Goal: Transaction & Acquisition: Purchase product/service

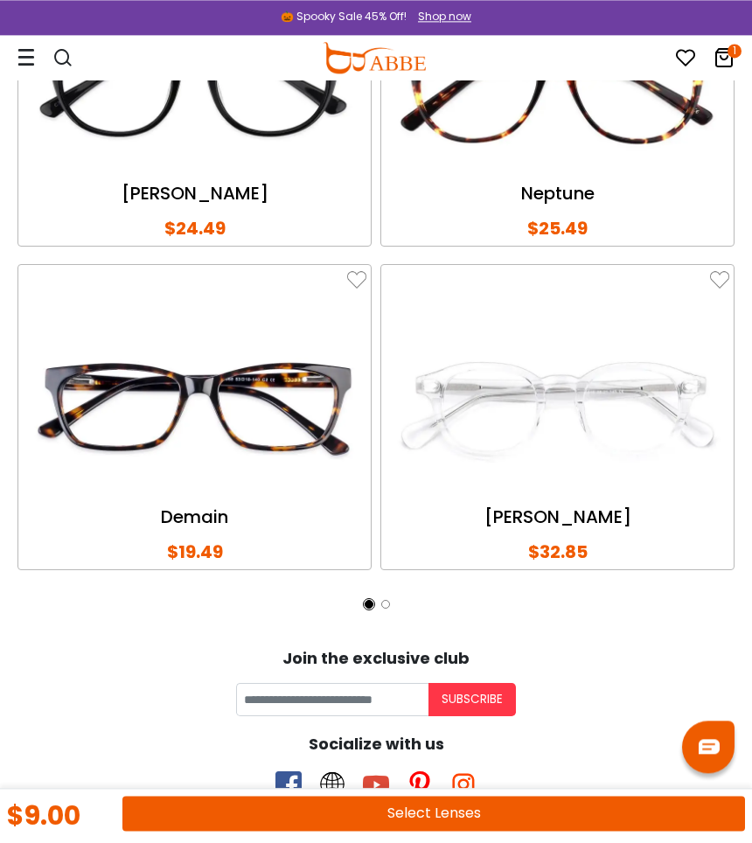
scroll to position [3261, 0]
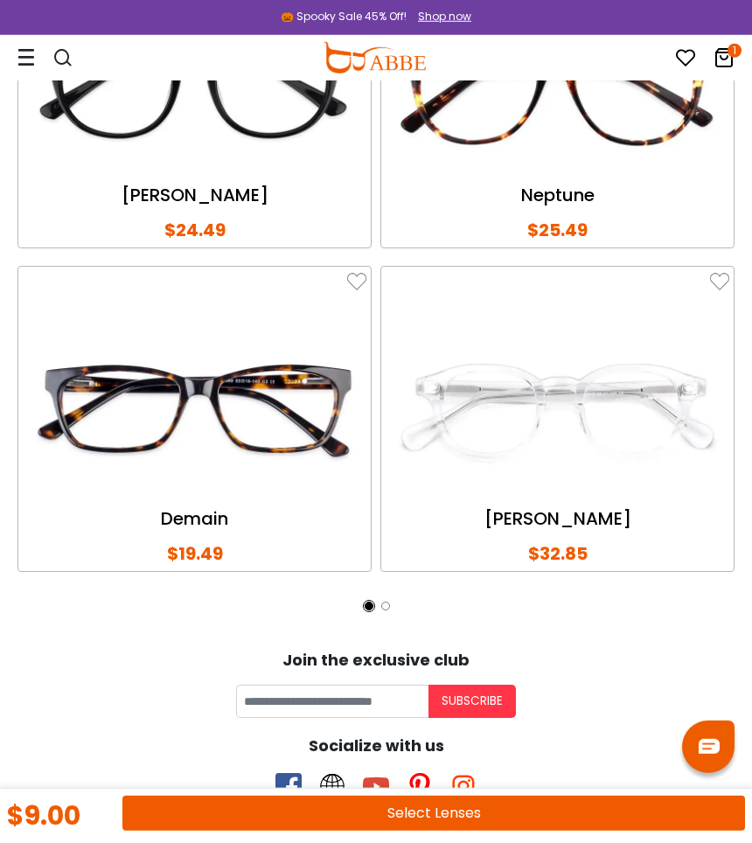
click at [448, 818] on button "Select Lenses" at bounding box center [433, 813] width 623 height 35
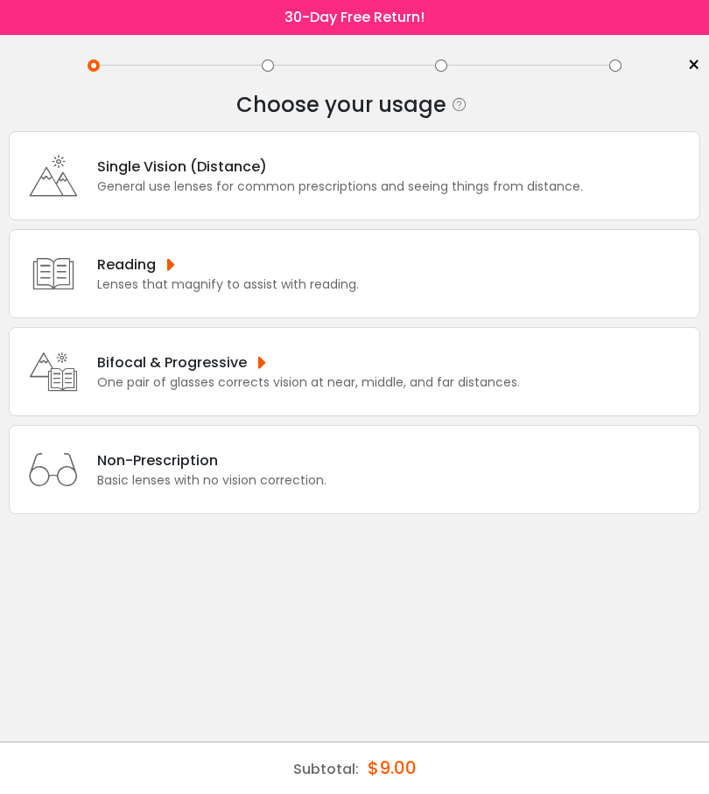
click at [460, 392] on div "One pair of glasses corrects vision at near, middle, and far distances." at bounding box center [308, 383] width 423 height 18
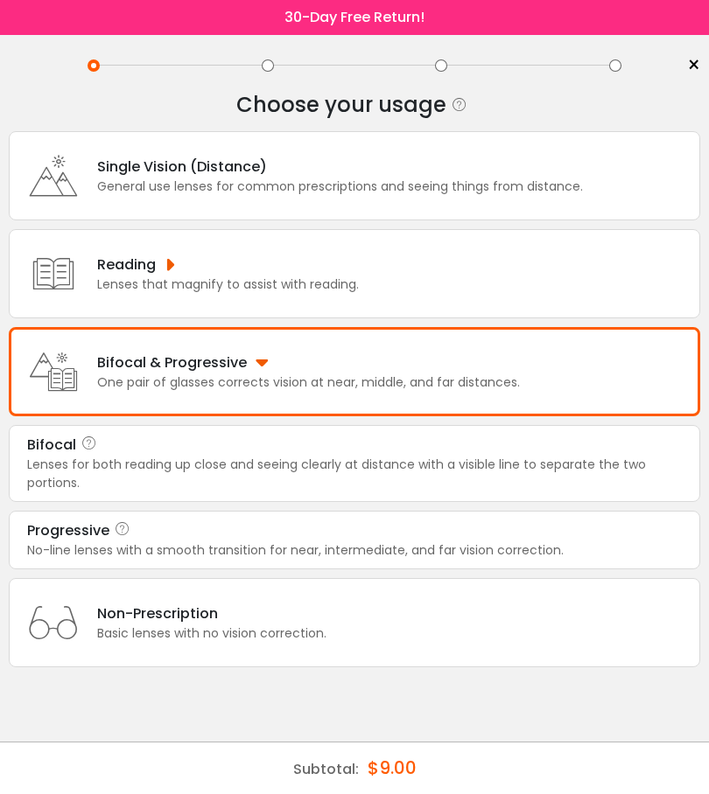
click at [333, 560] on div "No-line lenses with a smooth transition for near, intermediate, and far vision …" at bounding box center [354, 551] width 654 height 18
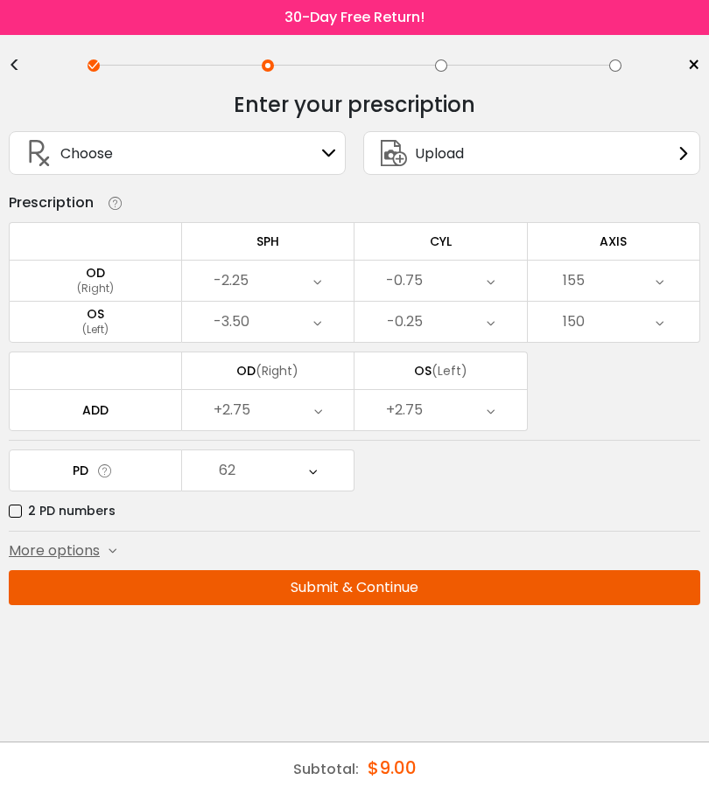
click at [383, 595] on button "Submit & Continue" at bounding box center [354, 587] width 691 height 35
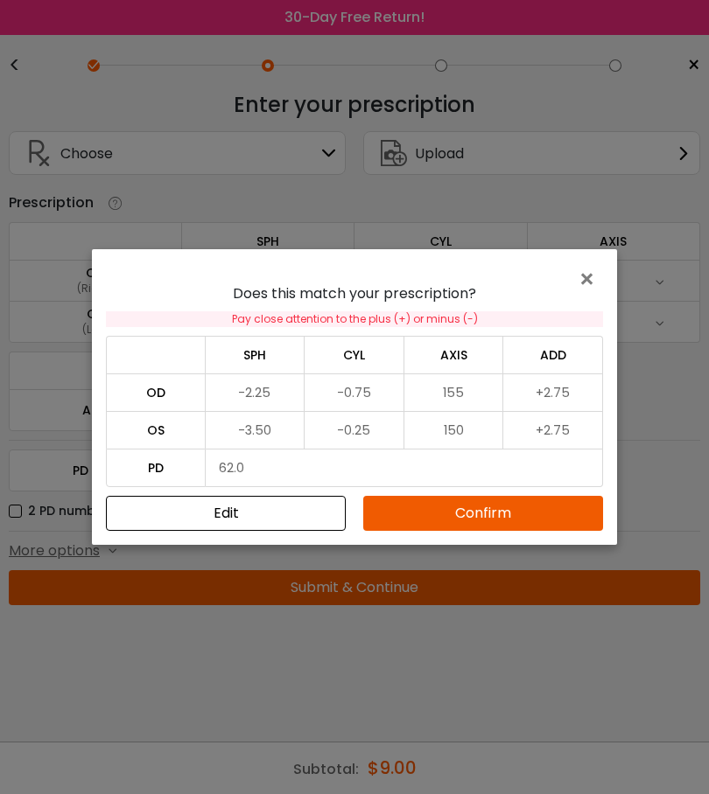
click at [473, 527] on button "Confirm" at bounding box center [483, 513] width 240 height 35
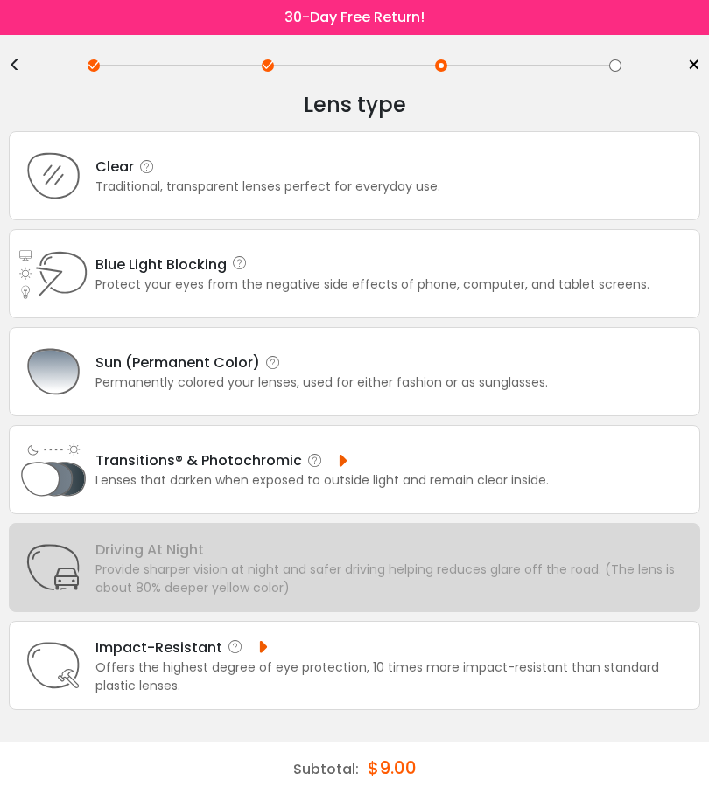
click at [291, 490] on div "Lenses that darken when exposed to outside light and remain clear inside." at bounding box center [321, 481] width 453 height 18
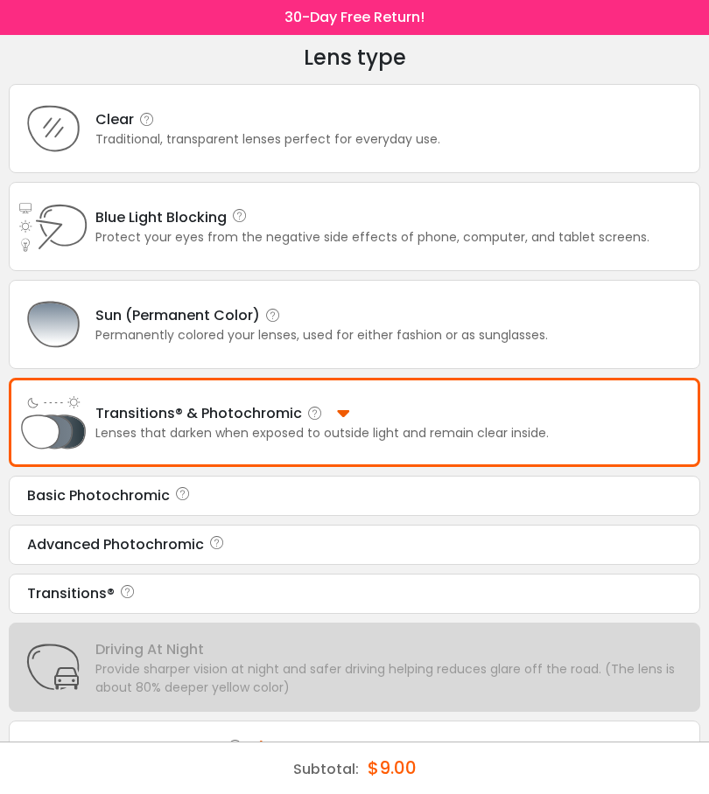
scroll to position [46, 0]
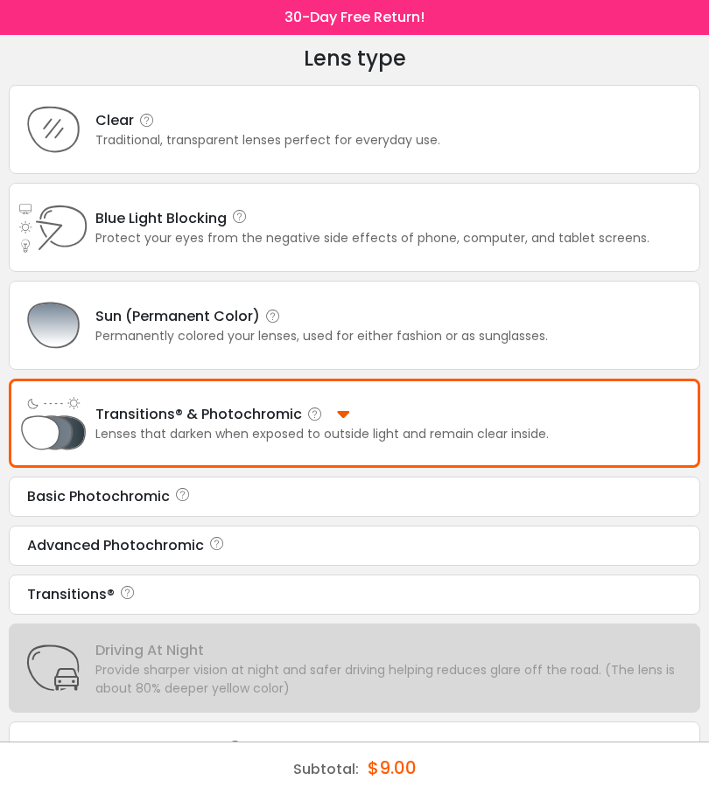
click at [253, 517] on div "Basic Photochromic Tint Color: Choose & Continue" at bounding box center [354, 497] width 691 height 40
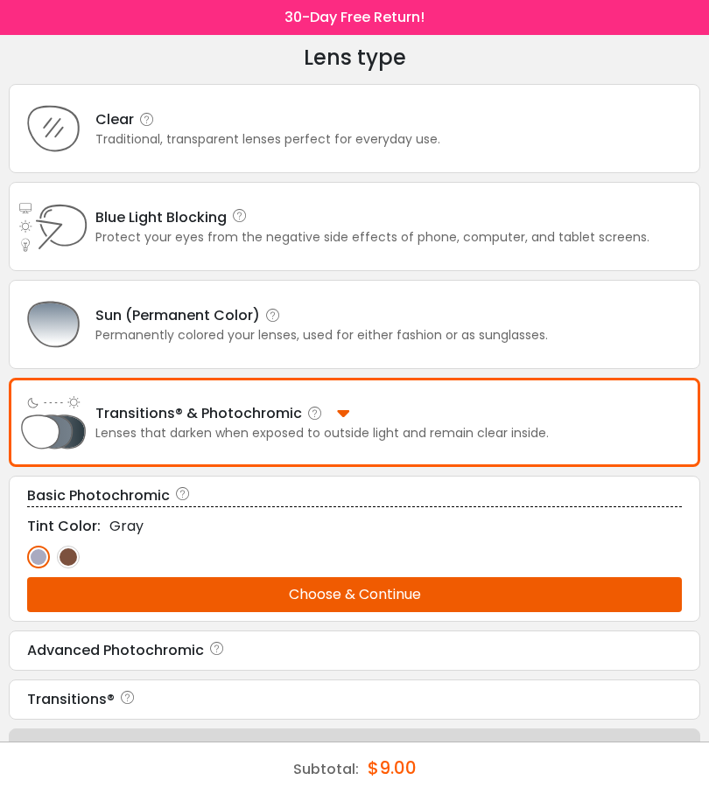
scroll to position [48, 0]
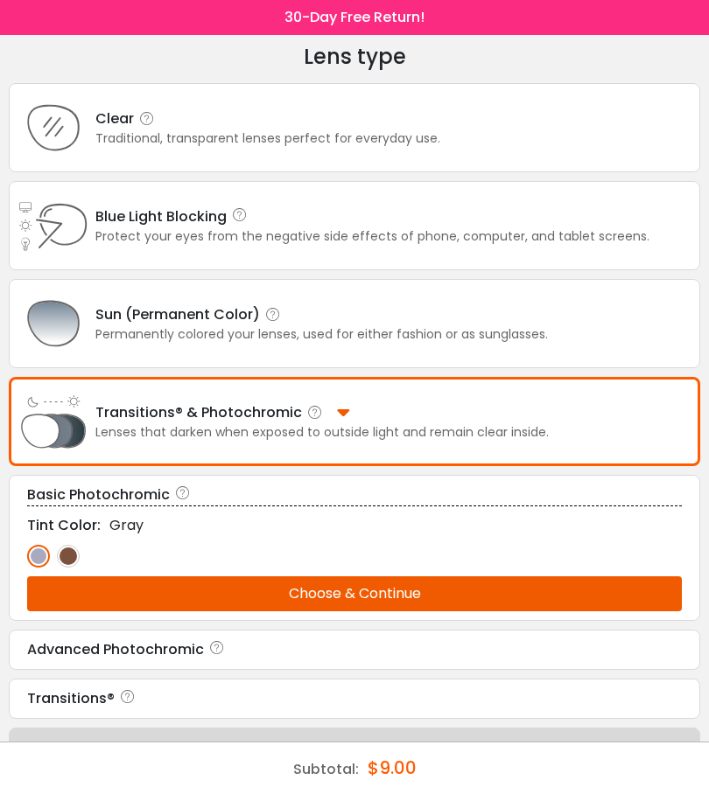
click at [392, 612] on button "Choose & Continue" at bounding box center [354, 594] width 654 height 35
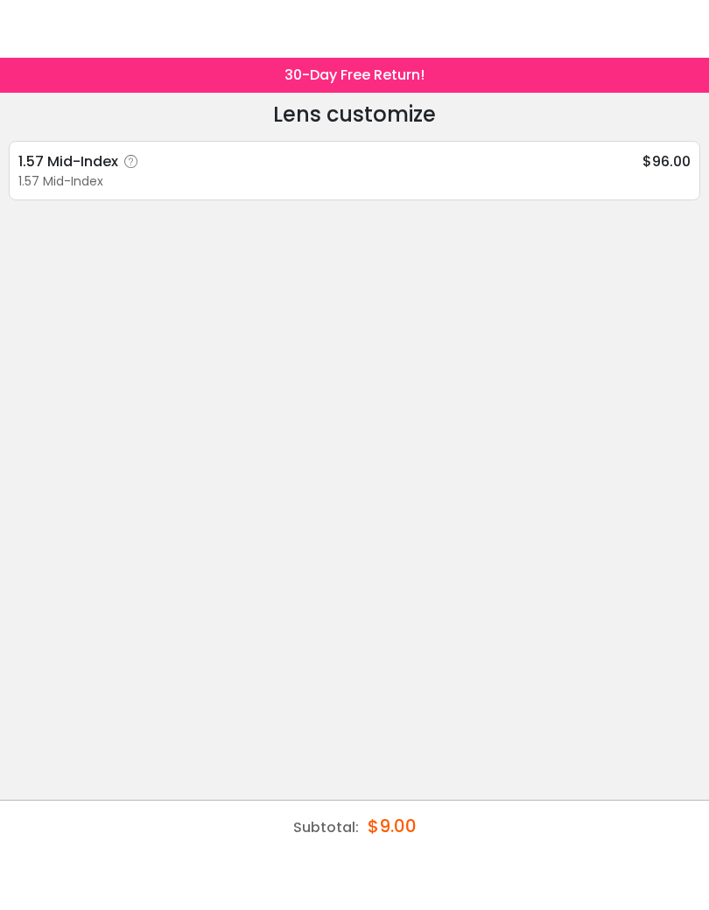
scroll to position [0, 0]
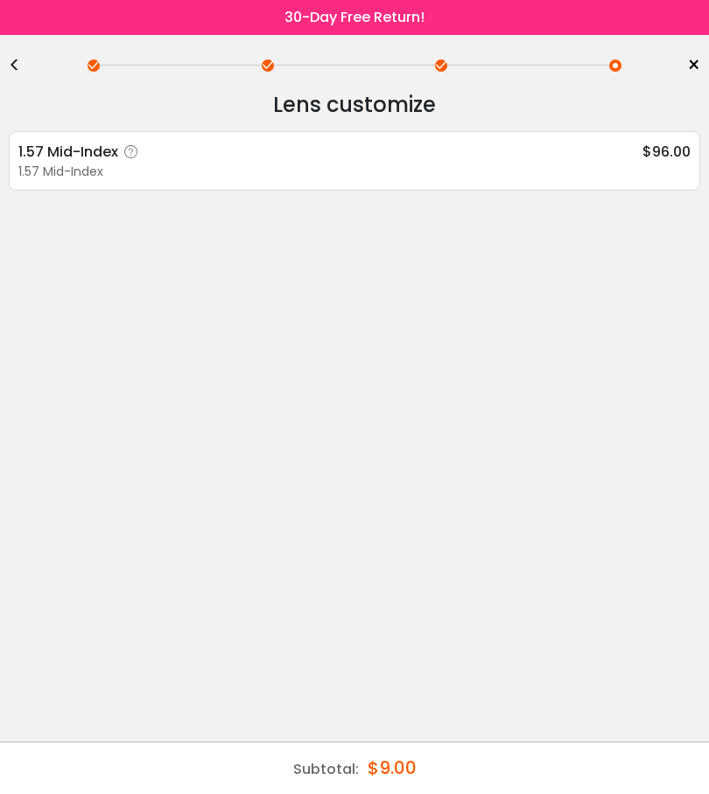
click at [499, 191] on div "1.57 Mid-Index $96.00 1.57 Mid-Index Super Hydrophobic Coating - $8.49 Anti-Ref…" at bounding box center [354, 160] width 691 height 59
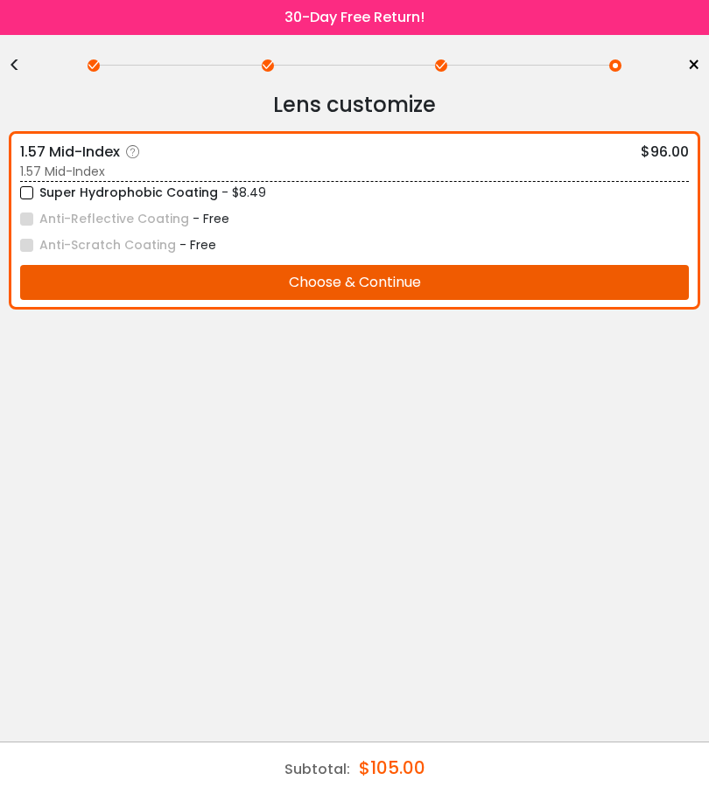
click at [396, 296] on button "Choose & Continue" at bounding box center [354, 282] width 668 height 35
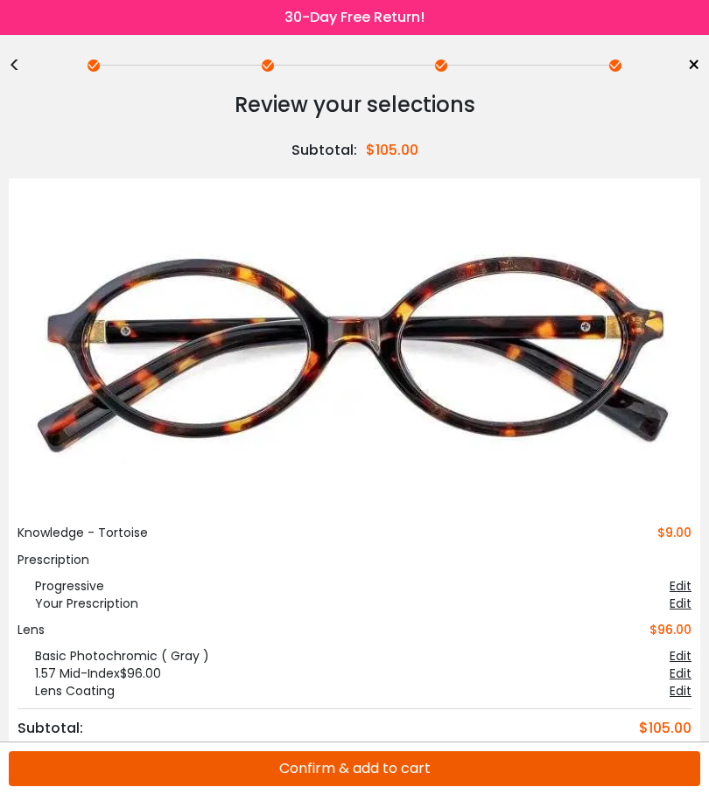
click at [681, 612] on div "Knowledge - Tortoise $9.00 Prescription Progressive Edit Your Prescription Edit…" at bounding box center [354, 612] width 674 height 176
click at [108, 603] on div "Your Prescription" at bounding box center [77, 603] width 121 height 17
click at [78, 563] on div "Prescription" at bounding box center [354, 559] width 674 height 17
click at [697, 52] on span "×" at bounding box center [693, 65] width 13 height 26
